Goal: Task Accomplishment & Management: Use online tool/utility

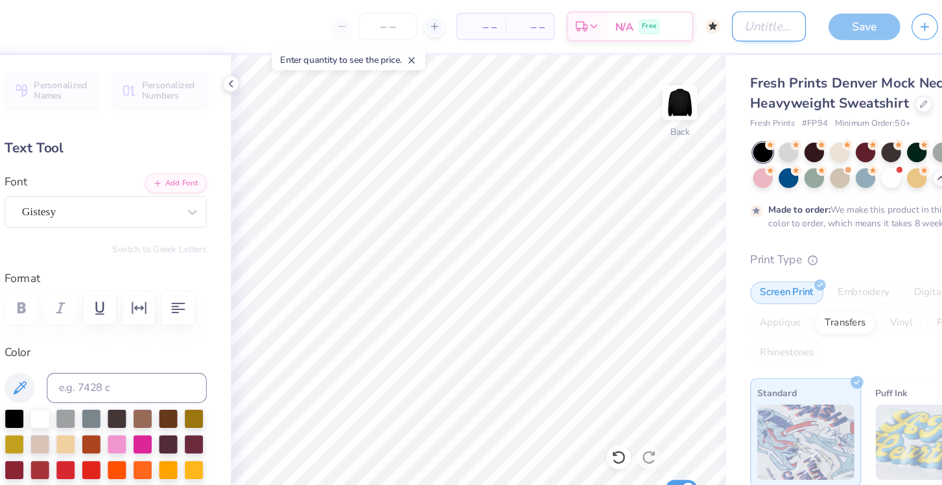
click at [729, 20] on input "Design Title" at bounding box center [736, 23] width 64 height 26
type input "racecar vibe fasa"
click at [815, 29] on div "Save" at bounding box center [818, 23] width 62 height 23
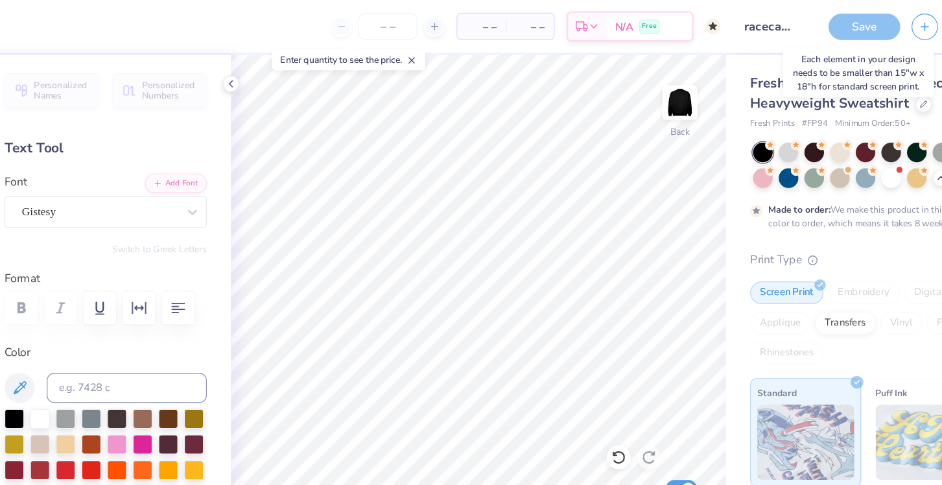
click at [820, 22] on div "Save" at bounding box center [818, 23] width 62 height 23
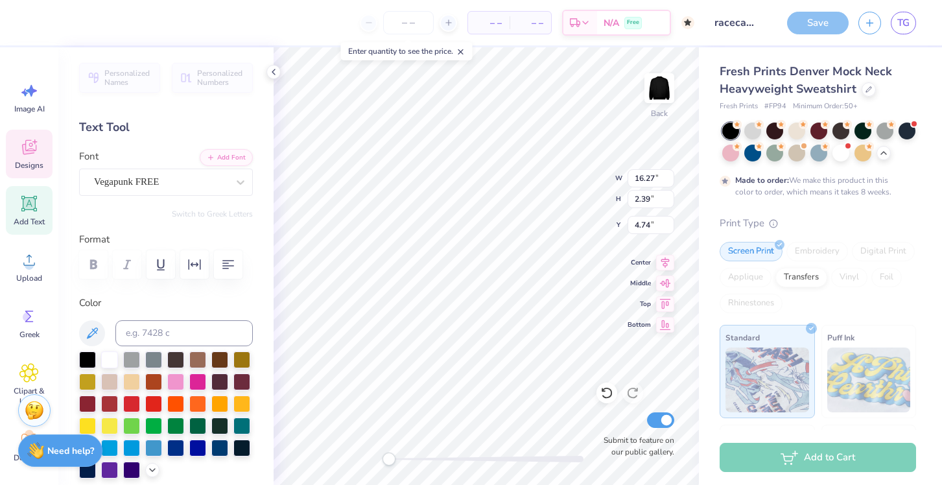
click at [818, 25] on div "Save" at bounding box center [818, 23] width 62 height 23
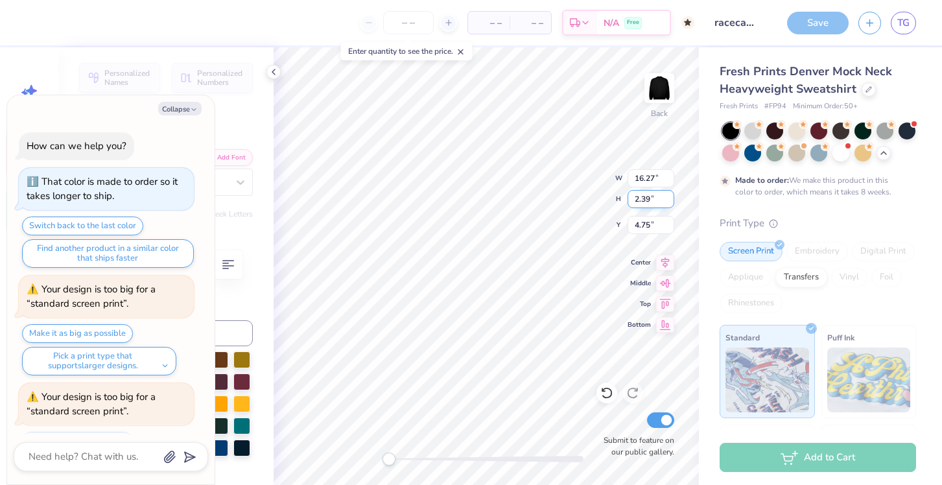
type textarea "x"
type input "4.75"
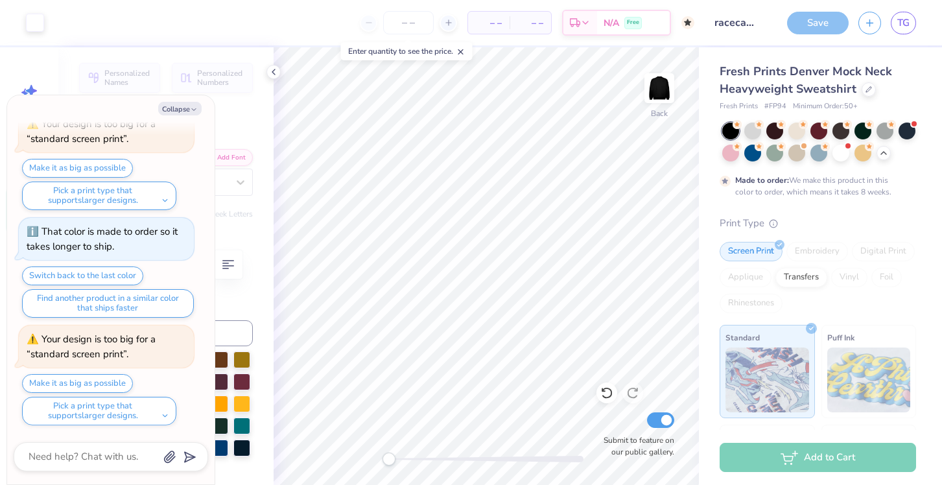
click at [821, 29] on div "Save" at bounding box center [818, 23] width 62 height 23
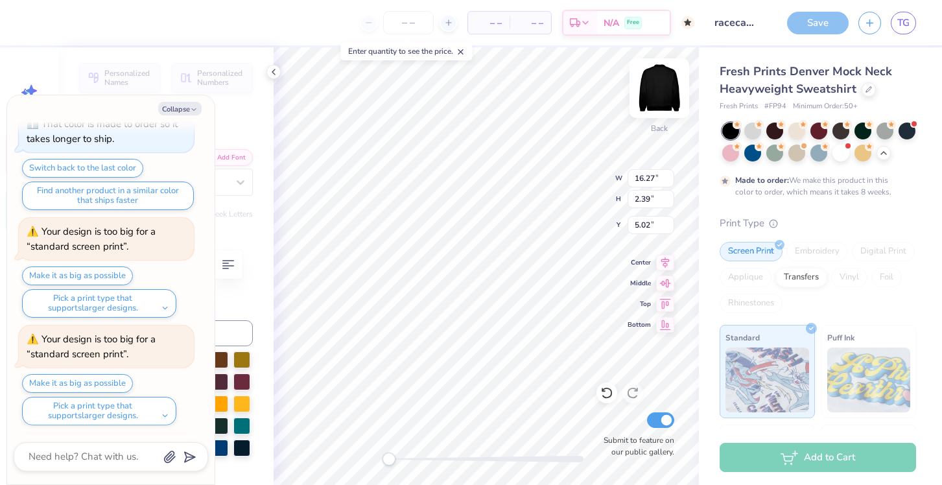
scroll to position [965, 0]
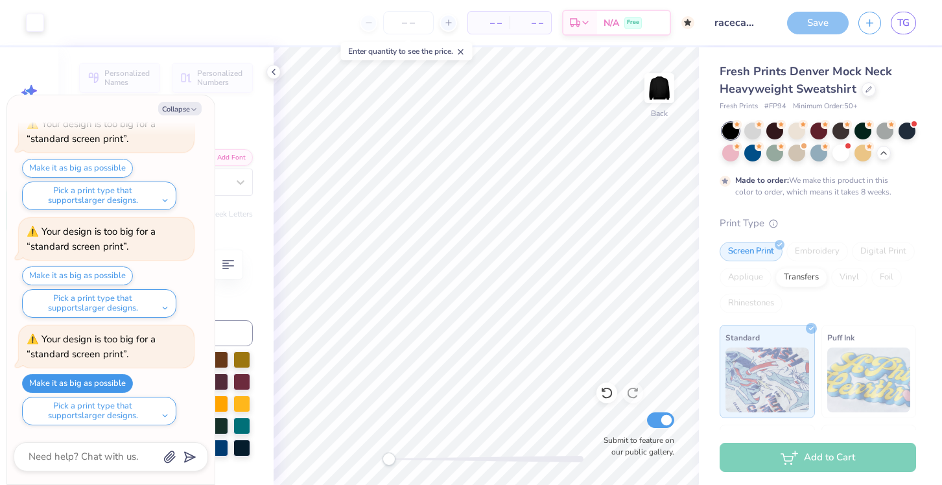
click at [115, 377] on button "Make it as big as possible" at bounding box center [77, 383] width 111 height 19
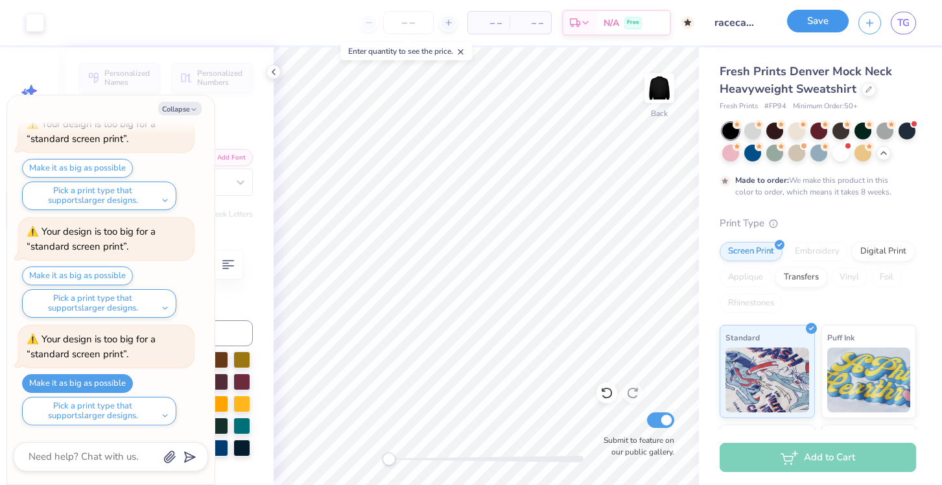
click at [841, 21] on button "Save" at bounding box center [818, 21] width 62 height 23
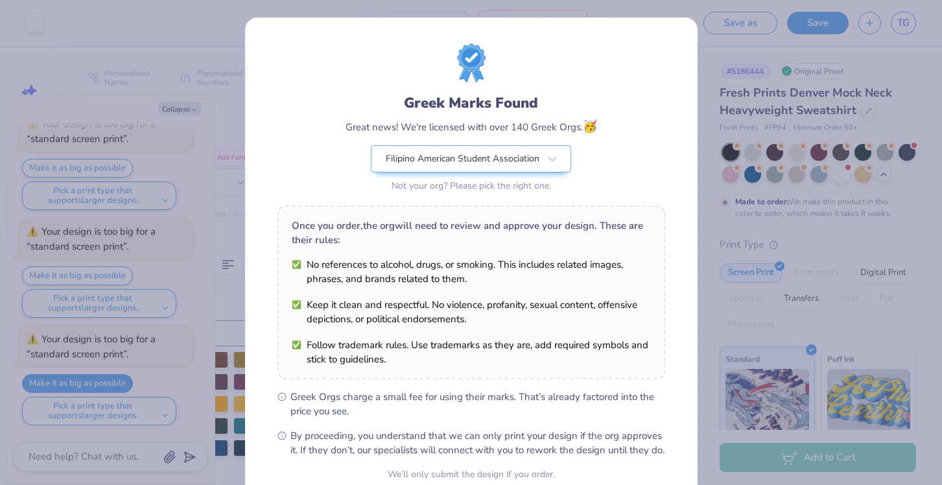
scroll to position [122, 0]
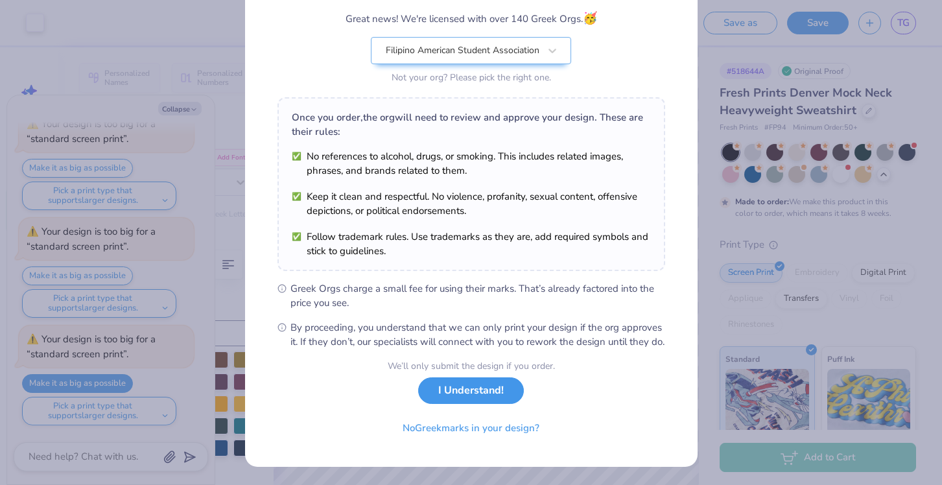
click at [495, 386] on button "I Understand!" at bounding box center [471, 390] width 106 height 27
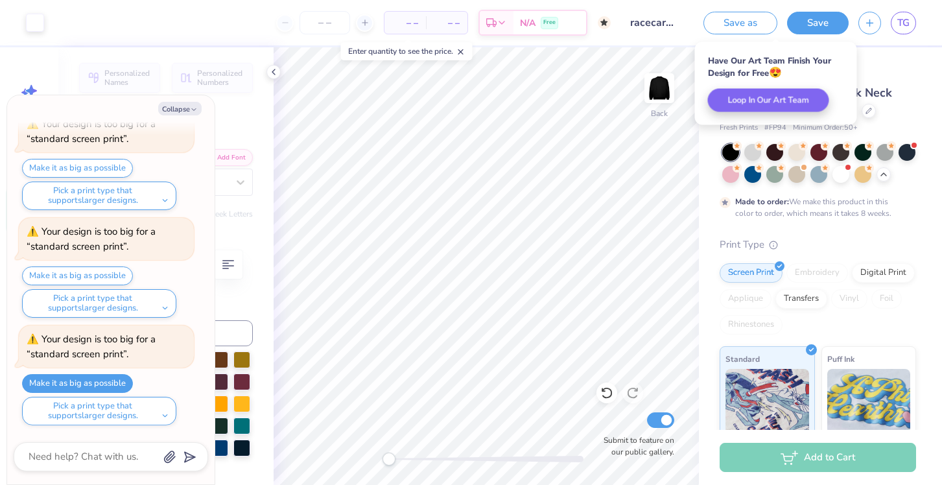
scroll to position [0, 0]
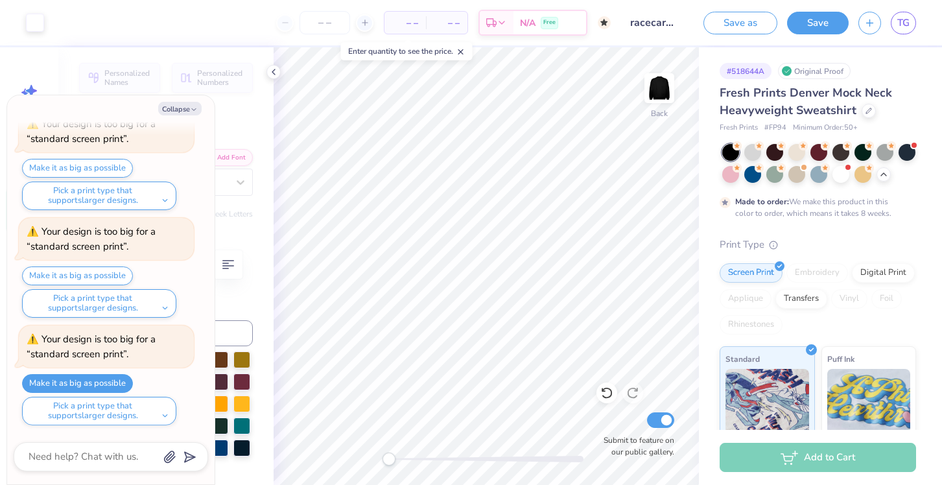
click at [813, 29] on button "Save" at bounding box center [818, 23] width 62 height 23
click at [821, 24] on div "Save" at bounding box center [818, 23] width 62 height 23
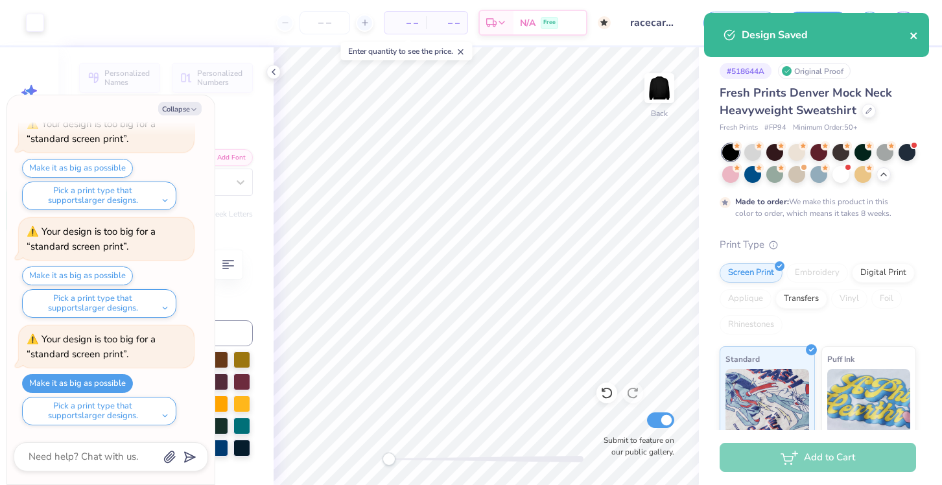
click at [914, 37] on icon "close" at bounding box center [913, 35] width 6 height 6
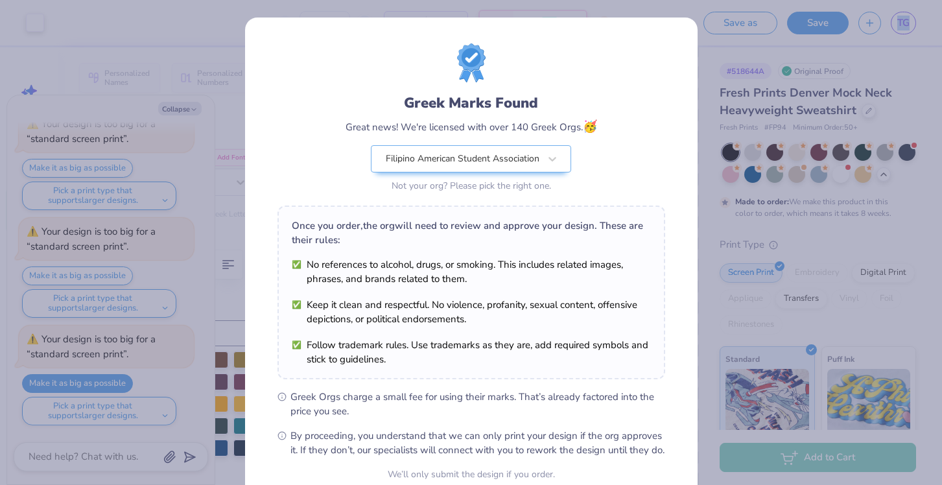
scroll to position [122, 0]
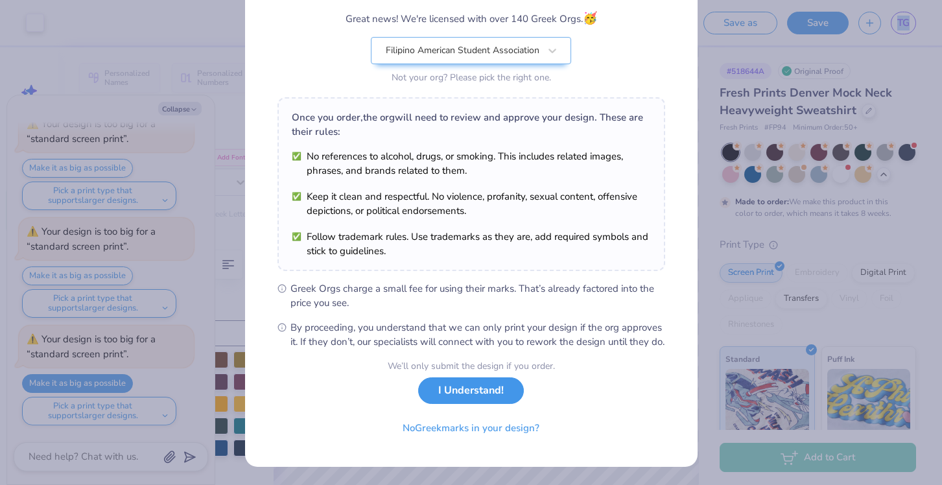
click at [508, 403] on button "I Understand!" at bounding box center [471, 390] width 106 height 27
type textarea "x"
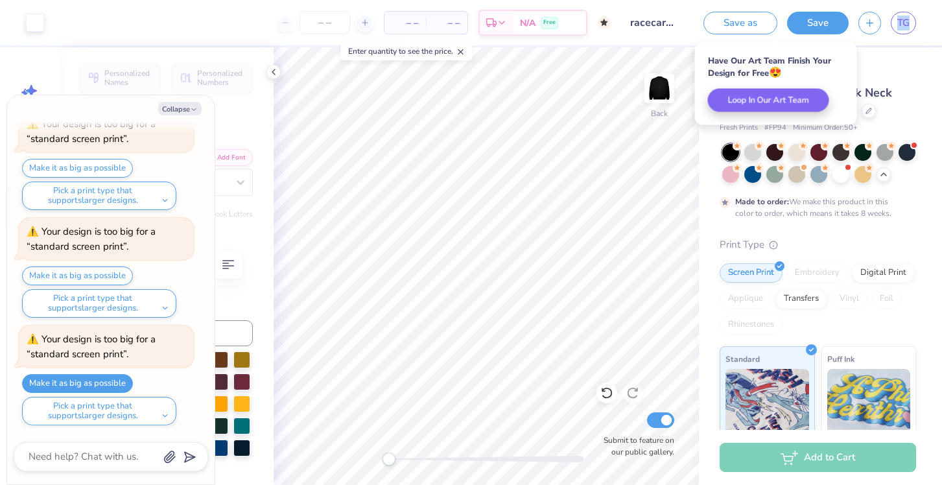
scroll to position [0, 0]
click at [900, 22] on span "TG" at bounding box center [903, 23] width 12 height 15
